Goal: Task Accomplishment & Management: Use online tool/utility

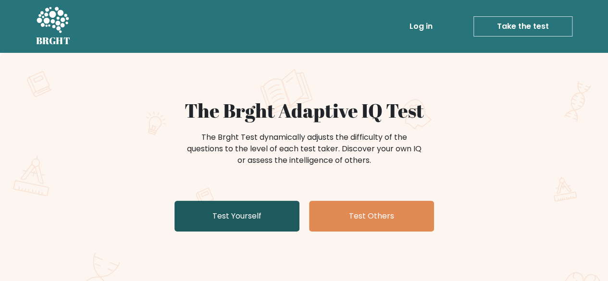
click at [223, 219] on link "Test Yourself" at bounding box center [236, 216] width 125 height 31
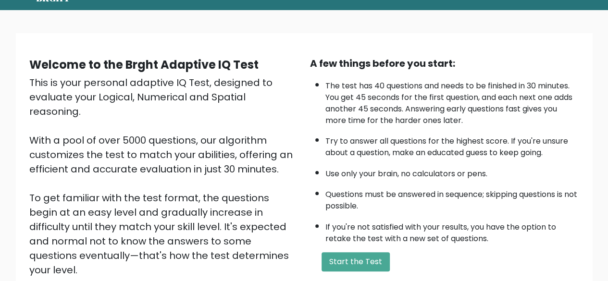
scroll to position [44, 0]
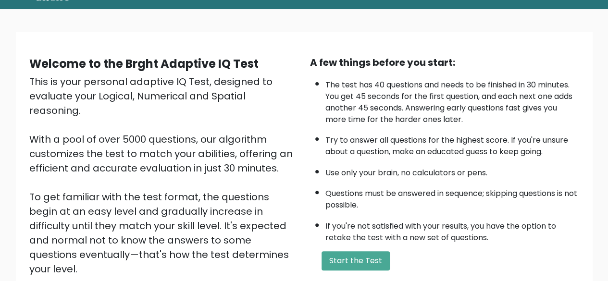
drag, startPoint x: 0, startPoint y: 0, endPoint x: 266, endPoint y: 256, distance: 368.9
click at [266, 256] on div "This is your personal adaptive IQ Test, designed to evaluate your Logical, Nume…" at bounding box center [163, 189] width 269 height 231
click at [356, 260] on button "Start the Test" at bounding box center [355, 260] width 68 height 19
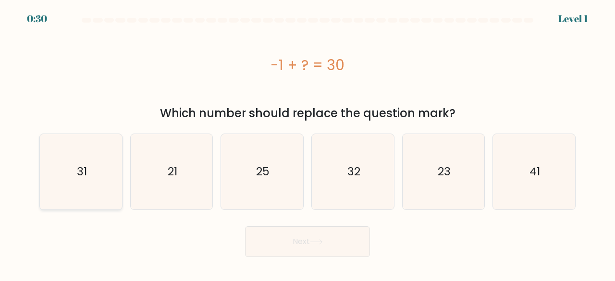
click at [66, 199] on icon "31" at bounding box center [80, 171] width 75 height 75
click at [307, 143] on input "a. 31" at bounding box center [307, 142] width 0 height 2
radio input "true"
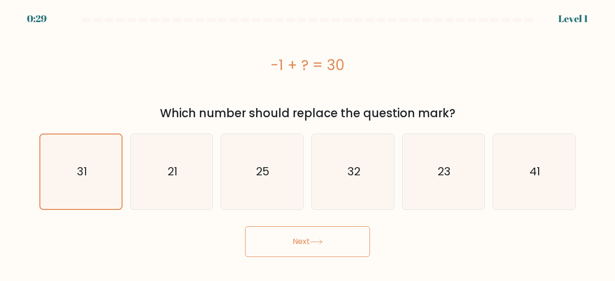
click at [275, 239] on button "Next" at bounding box center [307, 241] width 125 height 31
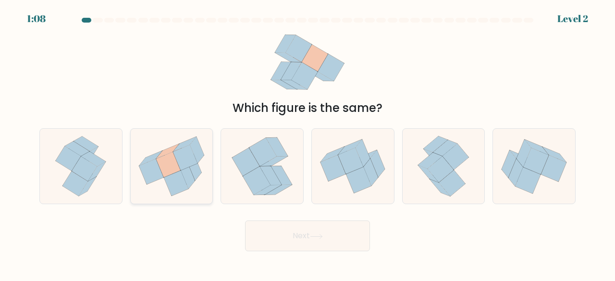
click at [182, 185] on icon at bounding box center [176, 182] width 24 height 25
click at [307, 143] on input "b." at bounding box center [307, 142] width 0 height 2
radio input "true"
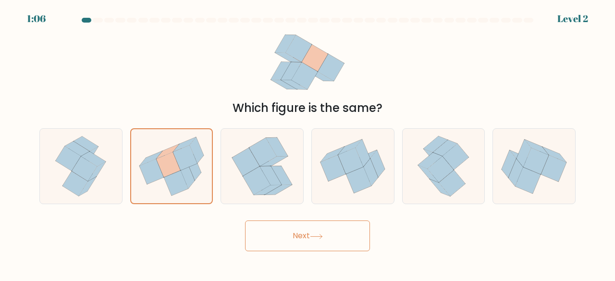
click at [284, 236] on button "Next" at bounding box center [307, 235] width 125 height 31
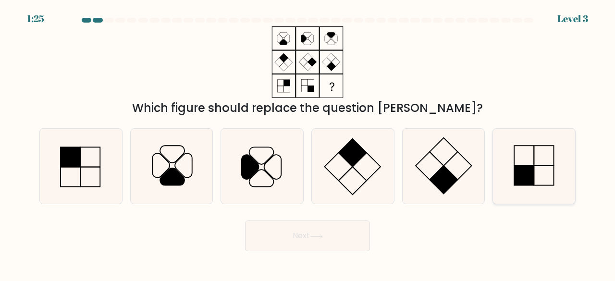
click at [532, 170] on rect at bounding box center [524, 176] width 20 height 20
click at [308, 143] on input "f." at bounding box center [307, 142] width 0 height 2
radio input "true"
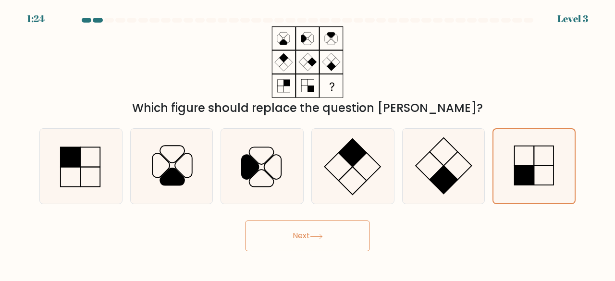
click at [358, 234] on button "Next" at bounding box center [307, 235] width 125 height 31
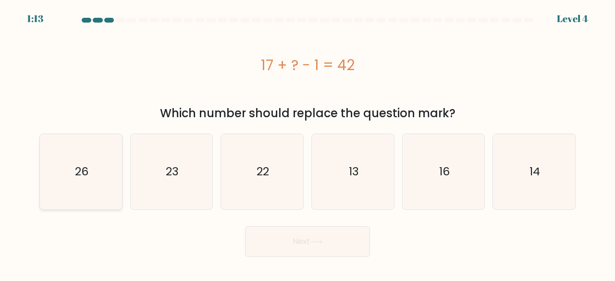
click at [83, 186] on icon "26" at bounding box center [80, 171] width 75 height 75
click at [307, 143] on input "a. 26" at bounding box center [307, 142] width 0 height 2
radio input "true"
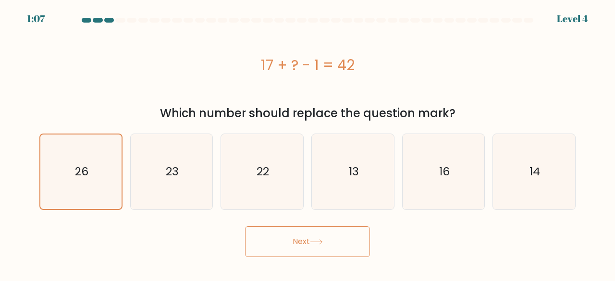
click at [309, 245] on button "Next" at bounding box center [307, 241] width 125 height 31
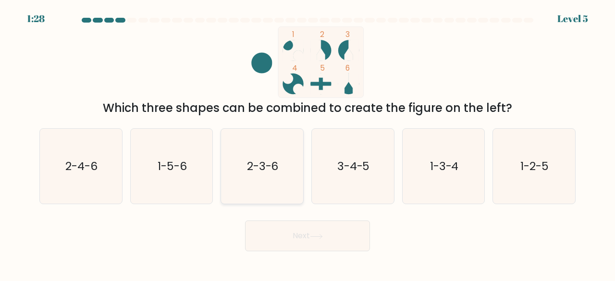
click at [261, 178] on icon "2-3-6" at bounding box center [261, 166] width 75 height 75
click at [307, 143] on input "c. 2-3-6" at bounding box center [307, 142] width 0 height 2
radio input "true"
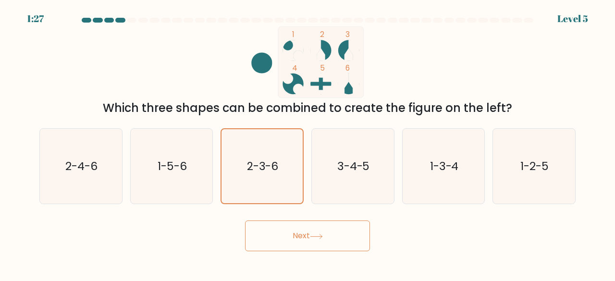
click at [277, 242] on button "Next" at bounding box center [307, 235] width 125 height 31
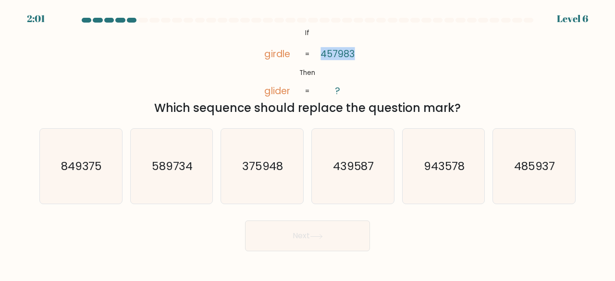
click at [366, 67] on div "@import url('[URL][DOMAIN_NAME]); If Then girdle glider 457983 ? = = Which sequ…" at bounding box center [308, 71] width 548 height 90
click at [537, 188] on icon "485937" at bounding box center [533, 166] width 75 height 75
click at [308, 143] on input "f. 485937" at bounding box center [307, 142] width 0 height 2
radio input "true"
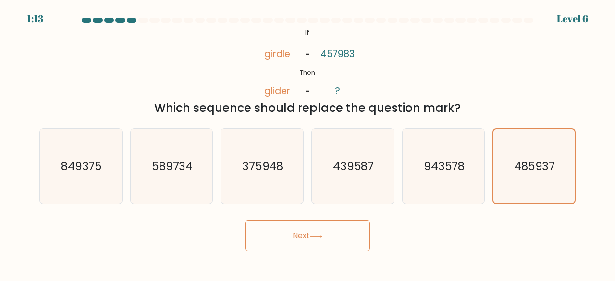
click at [318, 245] on button "Next" at bounding box center [307, 235] width 125 height 31
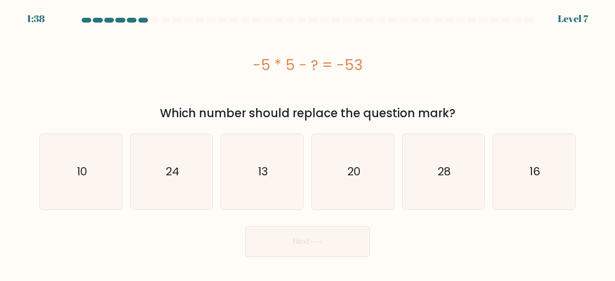
drag, startPoint x: 452, startPoint y: 250, endPoint x: 411, endPoint y: 225, distance: 48.3
click at [411, 225] on div "Next" at bounding box center [308, 239] width 548 height 36
click at [375, 187] on icon "20" at bounding box center [352, 171] width 75 height 75
click at [308, 143] on input "d. 20" at bounding box center [307, 142] width 0 height 2
radio input "true"
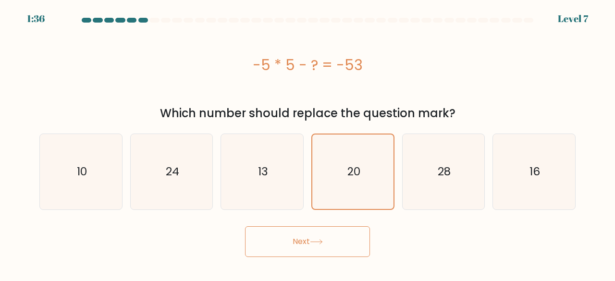
click at [333, 249] on button "Next" at bounding box center [307, 241] width 125 height 31
